Goal: Download file/media

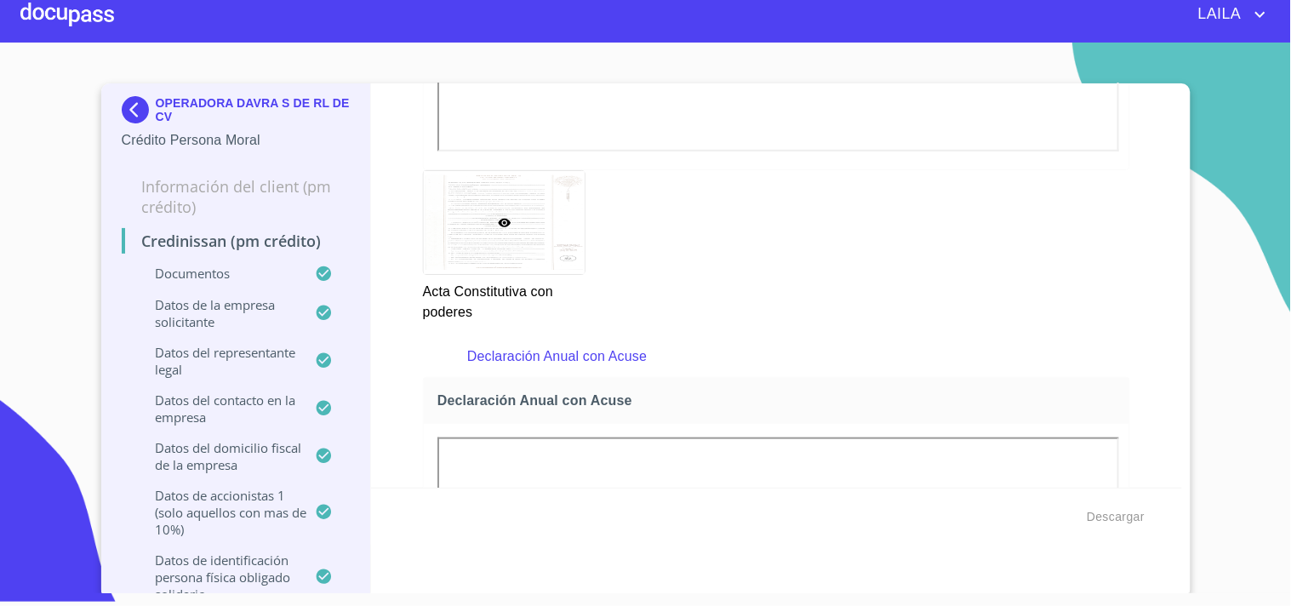
scroll to position [5498, 0]
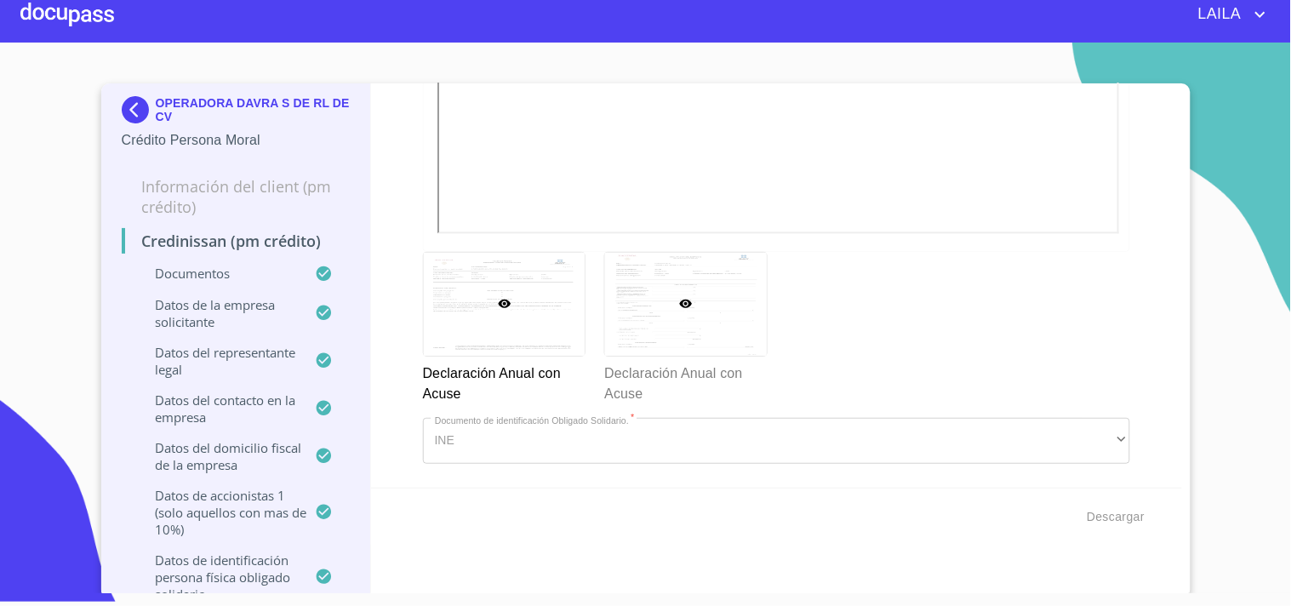
click at [669, 298] on div at bounding box center [686, 304] width 162 height 103
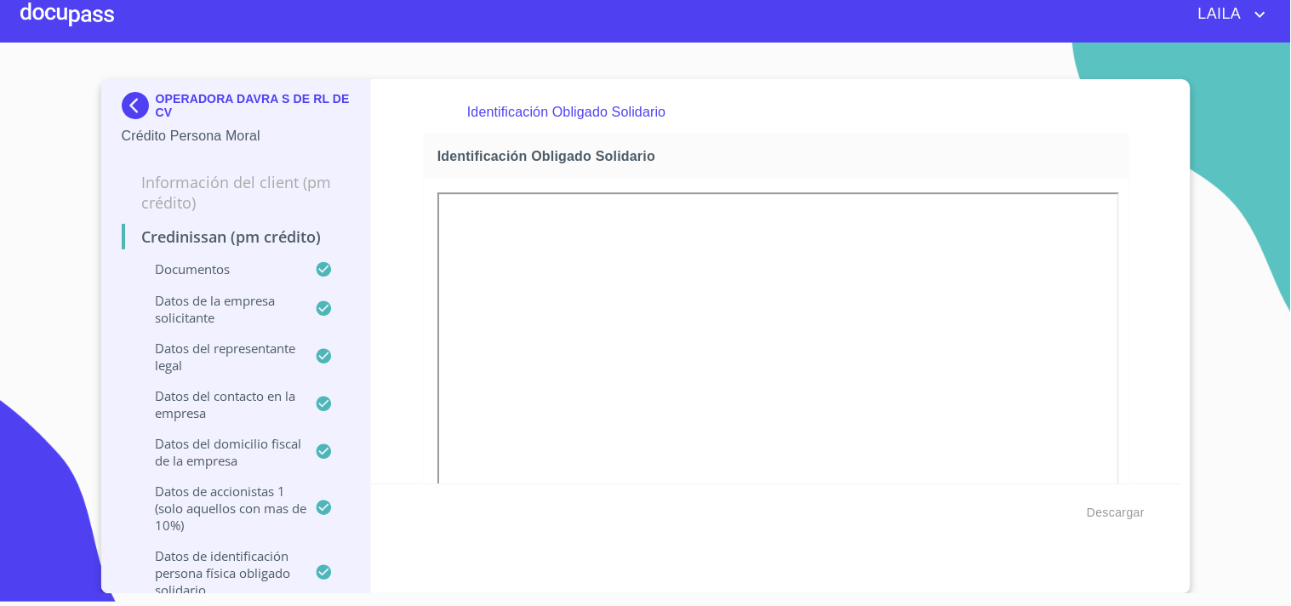
scroll to position [6307, 0]
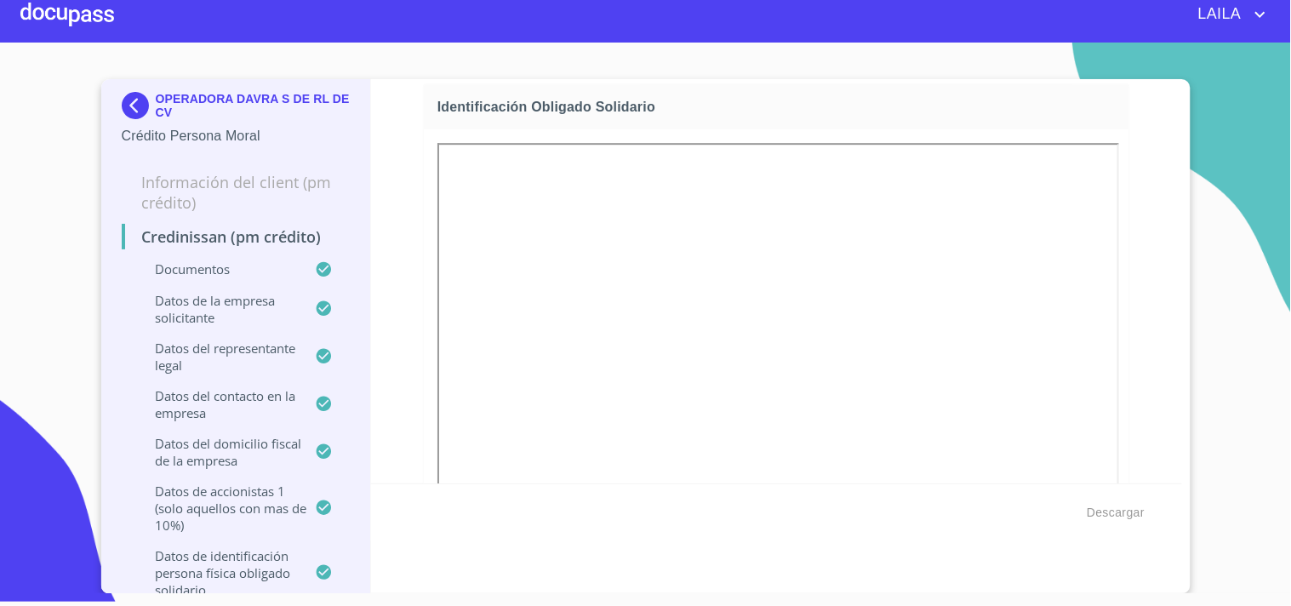
click at [1158, 310] on div "Credinissan (PM crédito) Documentos Documento de identificación representante l…" at bounding box center [776, 281] width 811 height 404
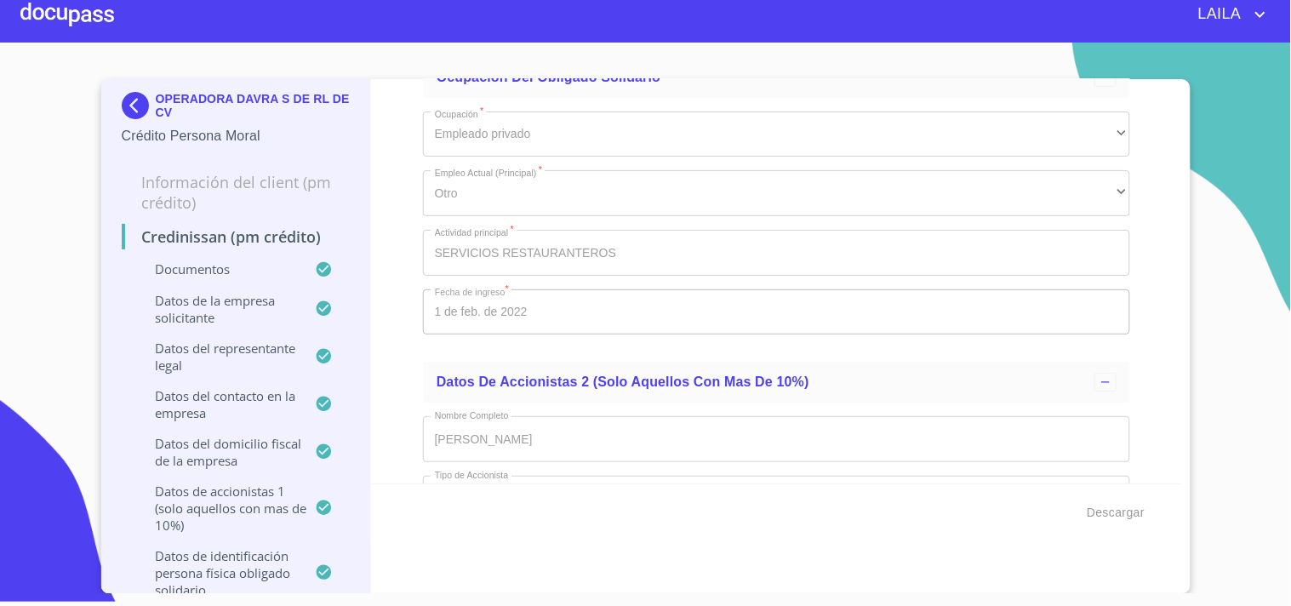
scroll to position [16424, 0]
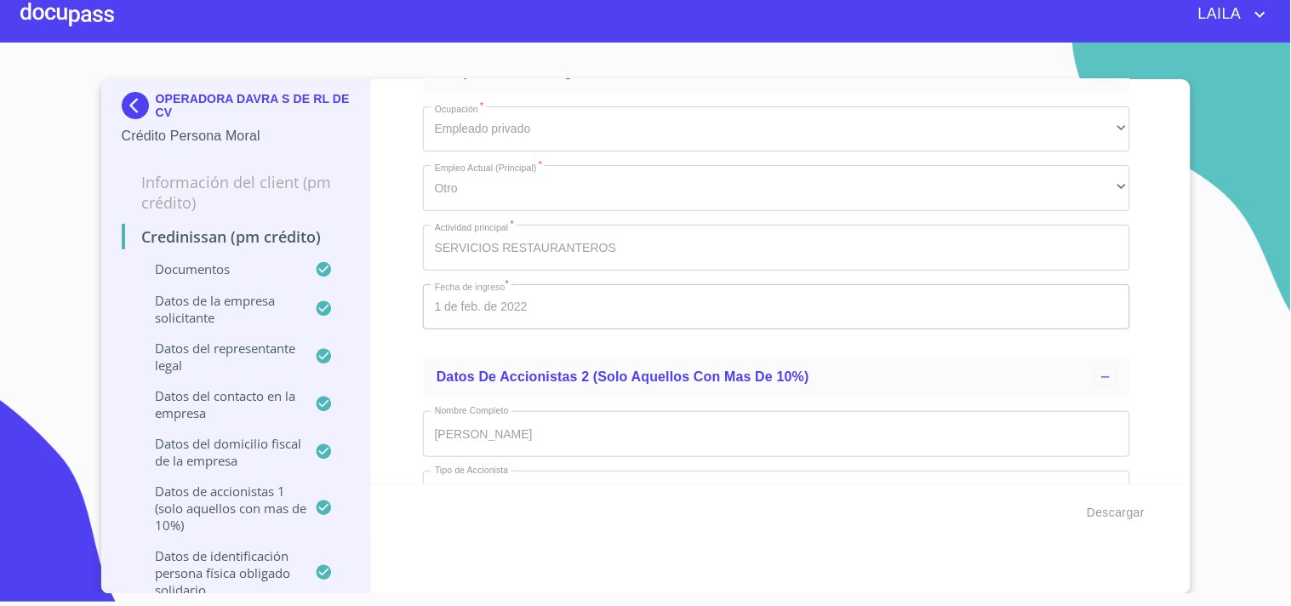
click at [136, 106] on img at bounding box center [139, 105] width 34 height 27
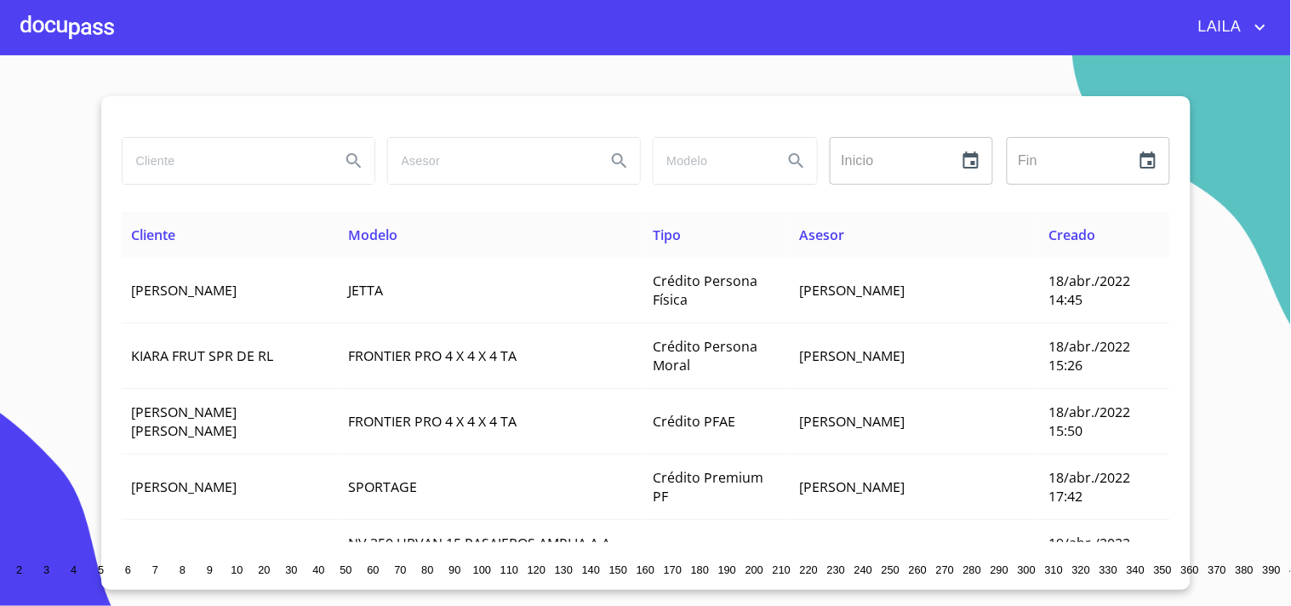
click at [201, 171] on input "search" at bounding box center [225, 161] width 204 height 46
type input "[PERSON_NAME]"
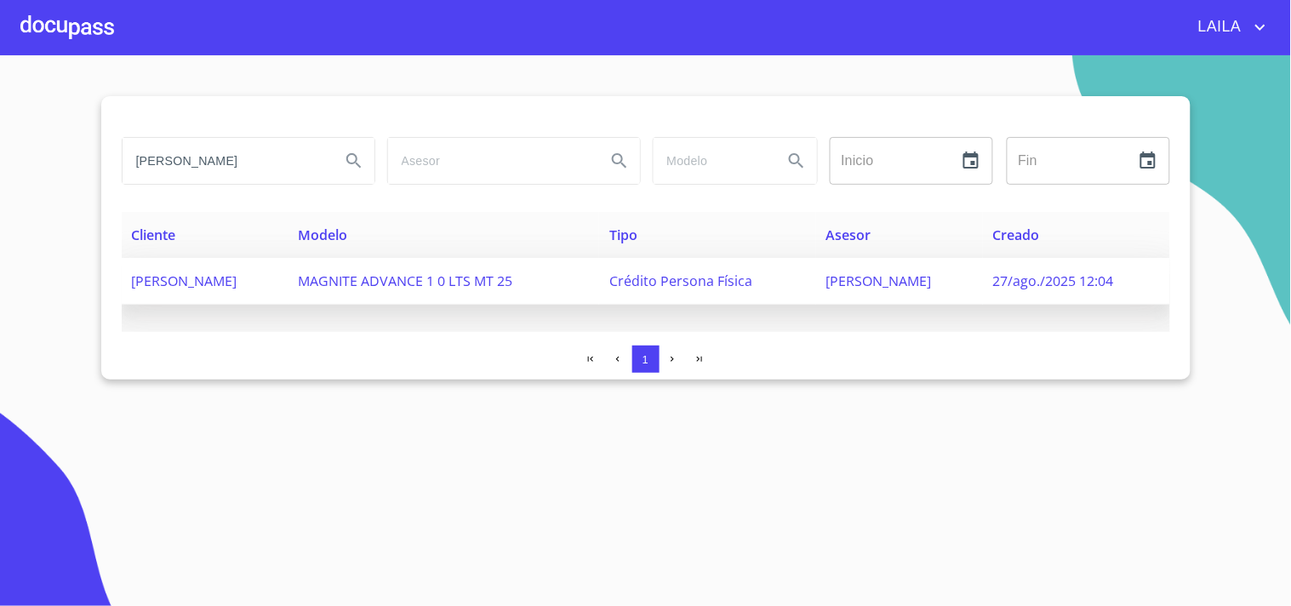
click at [237, 285] on span "[PERSON_NAME]" at bounding box center [185, 280] width 106 height 19
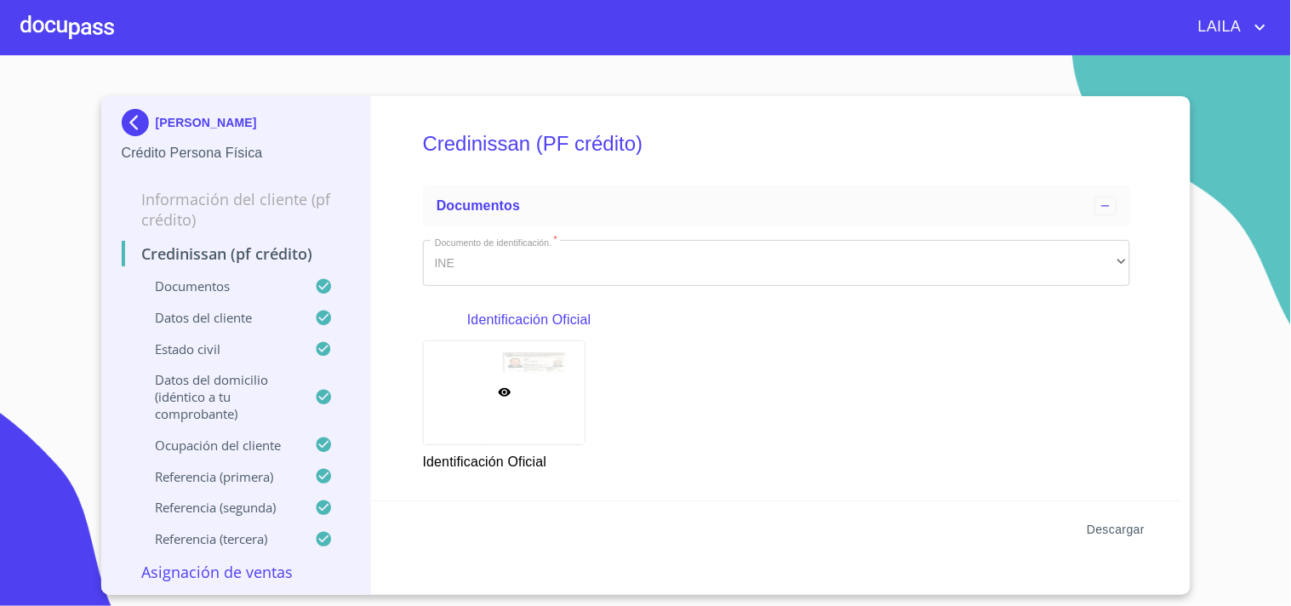
click at [1133, 529] on span "Descargar" at bounding box center [1116, 529] width 58 height 21
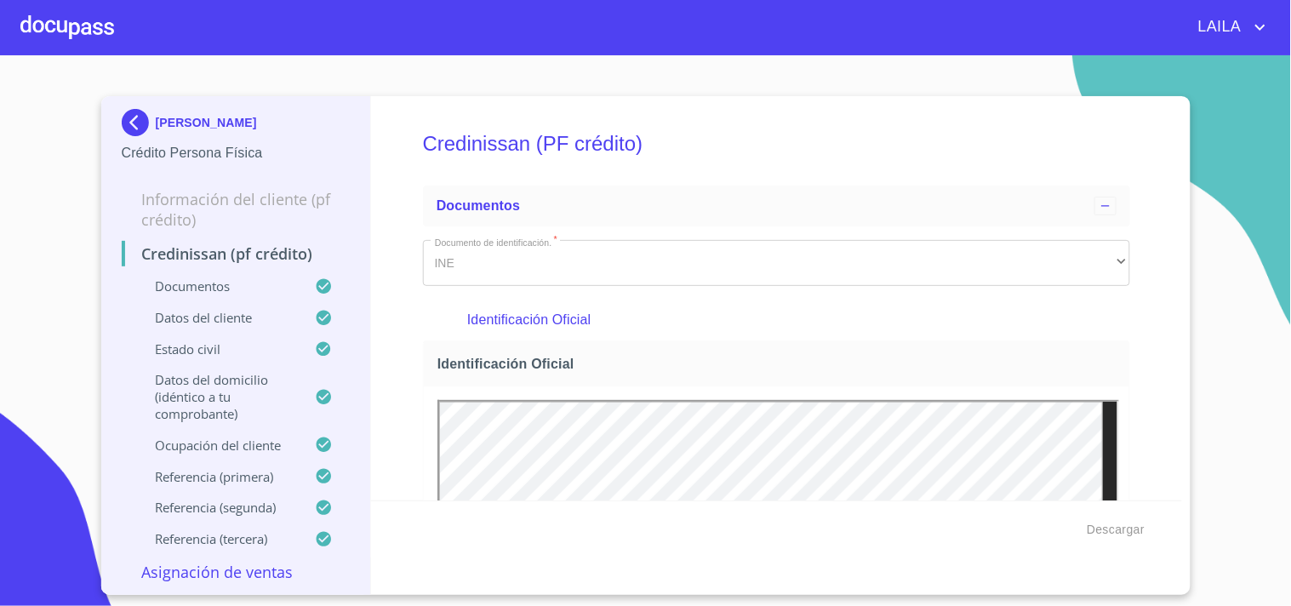
click at [1219, 106] on section "[PERSON_NAME] Persona Física Información del cliente (PF crédito) Credinissan (…" at bounding box center [645, 330] width 1291 height 551
